Goal: Task Accomplishment & Management: Manage account settings

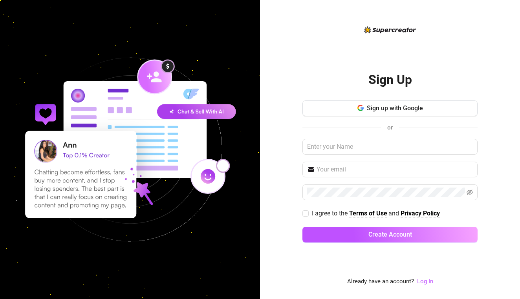
click at [337, 155] on div "Sign up with Google or I agree to the Terms of Use and Privacy Policy Create Ac…" at bounding box center [389, 175] width 175 height 149
click at [425, 284] on link "Log In" at bounding box center [425, 281] width 16 height 7
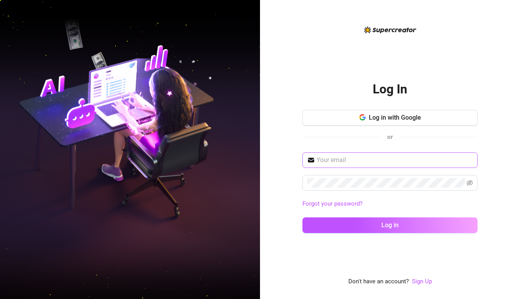
click at [346, 165] on span at bounding box center [389, 160] width 175 height 16
type input "[EMAIL_ADDRESS][DOMAIN_NAME]"
click at [390, 225] on button "Log in" at bounding box center [389, 226] width 175 height 16
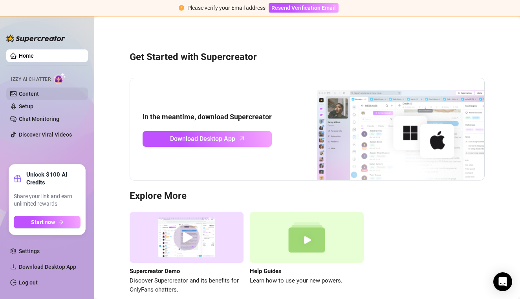
click at [39, 95] on link "Content" at bounding box center [29, 94] width 20 height 6
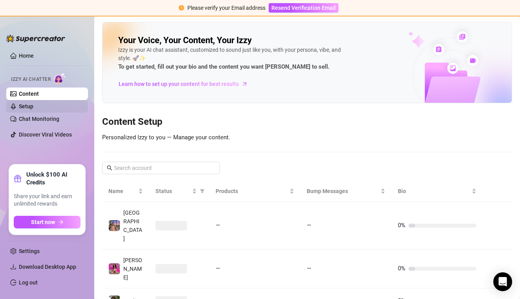
click at [33, 108] on link "Setup" at bounding box center [26, 106] width 15 height 6
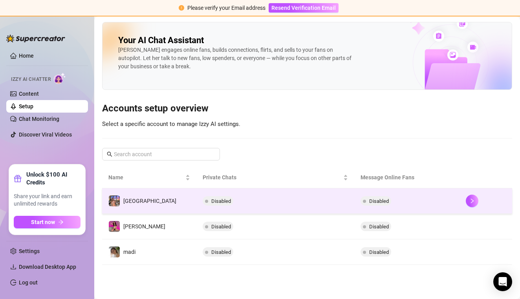
click at [129, 196] on div "[GEOGRAPHIC_DATA]" at bounding box center [142, 201] width 68 height 12
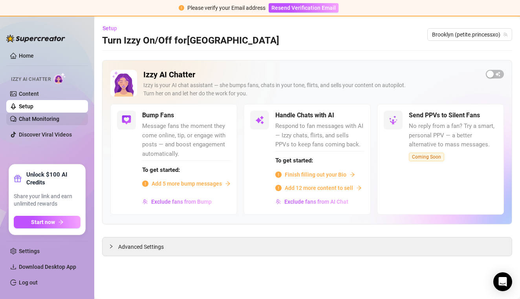
click at [49, 119] on link "Chat Monitoring" at bounding box center [39, 119] width 40 height 6
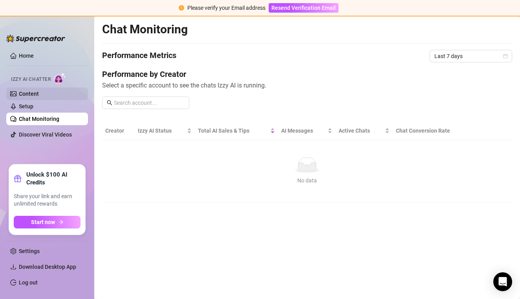
click at [39, 96] on link "Content" at bounding box center [29, 94] width 20 height 6
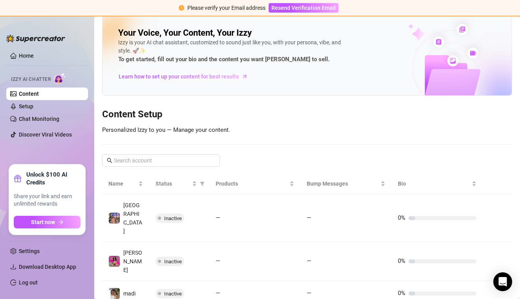
scroll to position [7, 0]
